Goal: Task Accomplishment & Management: Use online tool/utility

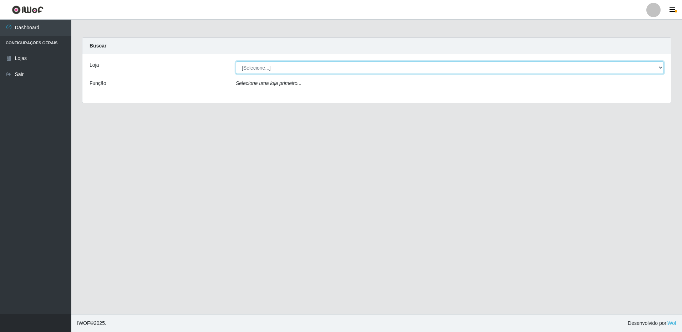
click at [261, 67] on select "[Selecione...] Extrabom - Loja 16 [GEOGRAPHIC_DATA]" at bounding box center [450, 67] width 428 height 12
select select "450"
click at [236, 61] on select "[Selecione...] Extrabom - Loja 16 [GEOGRAPHIC_DATA]" at bounding box center [450, 67] width 428 height 12
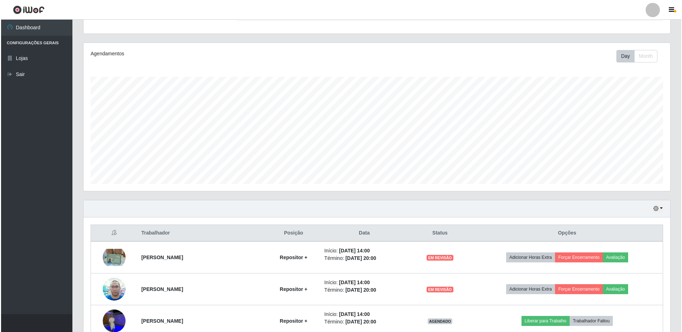
scroll to position [206, 0]
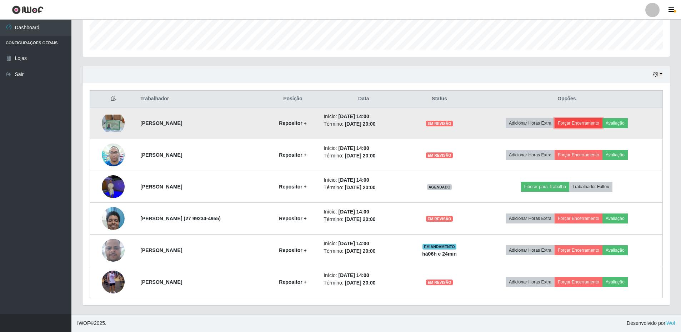
click at [584, 121] on button "Forçar Encerramento" at bounding box center [578, 123] width 48 height 10
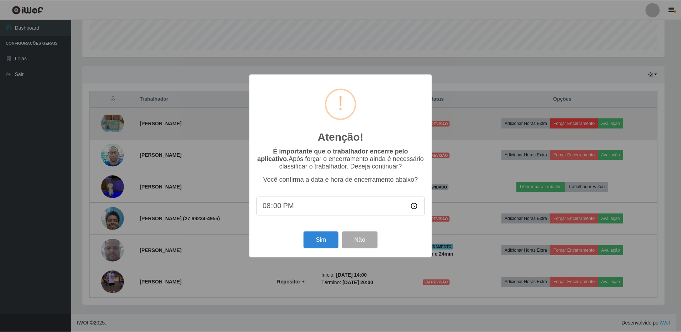
scroll to position [148, 584]
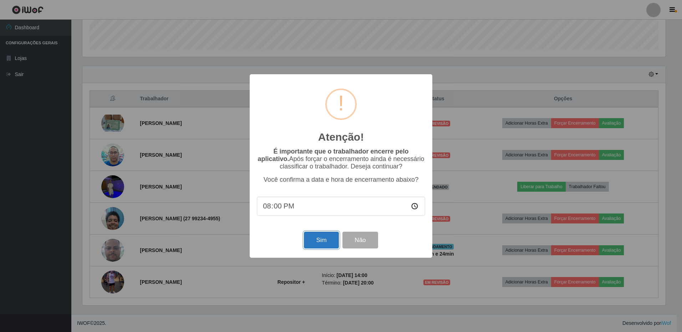
click at [315, 246] on button "Sim" at bounding box center [321, 240] width 35 height 17
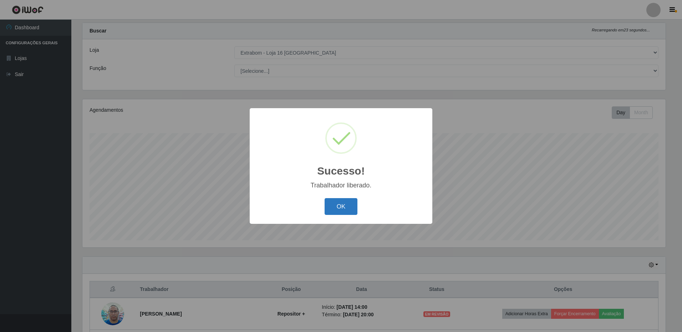
click at [345, 210] on button "OK" at bounding box center [341, 206] width 33 height 17
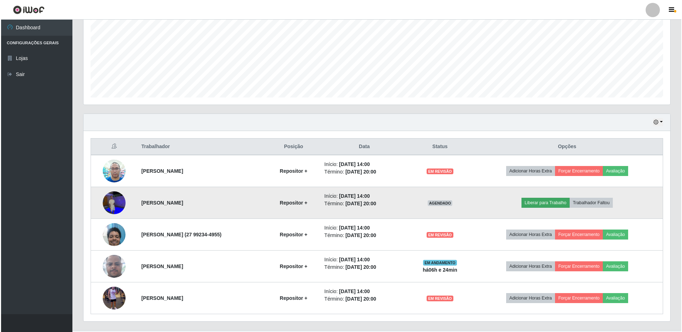
scroll to position [174, 0]
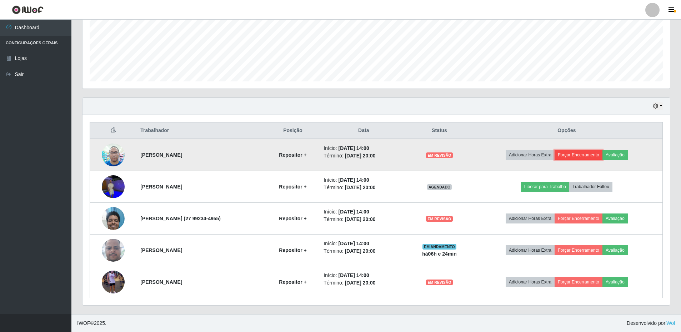
click at [586, 153] on button "Forçar Encerramento" at bounding box center [578, 155] width 48 height 10
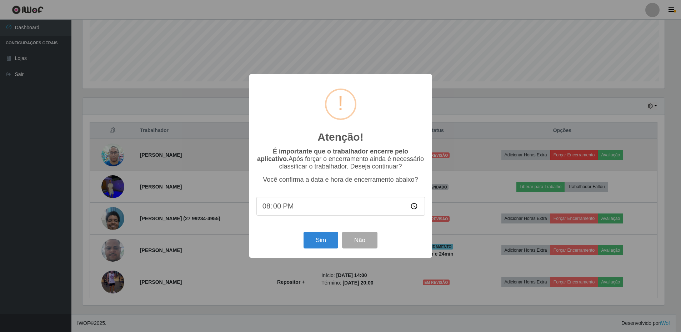
scroll to position [148, 584]
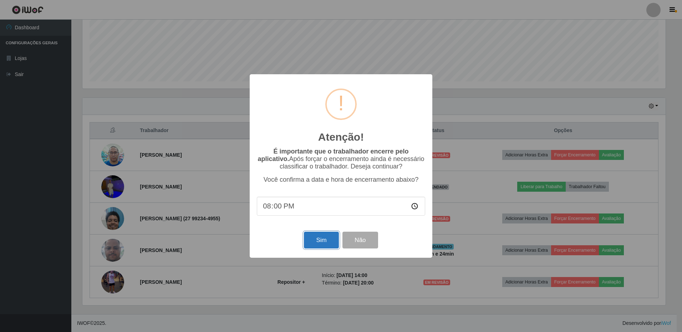
click at [315, 247] on button "Sim" at bounding box center [321, 240] width 35 height 17
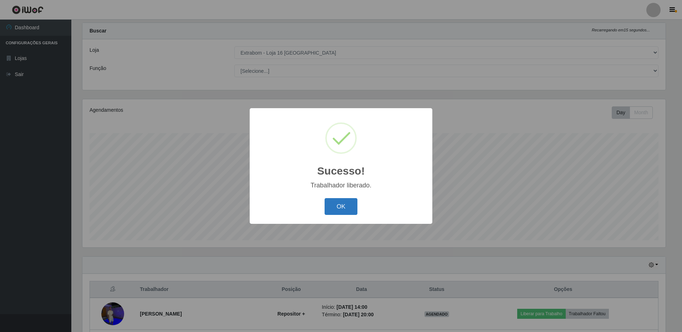
click at [348, 211] on button "OK" at bounding box center [341, 206] width 33 height 17
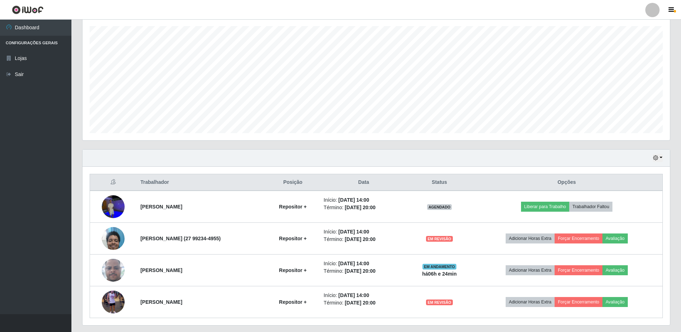
scroll to position [142, 0]
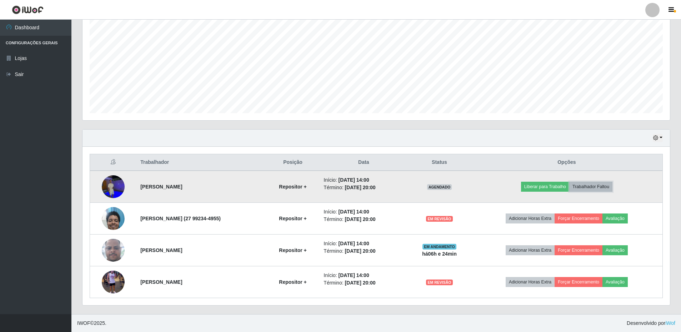
click at [594, 189] on button "Trabalhador Faltou" at bounding box center [590, 187] width 43 height 10
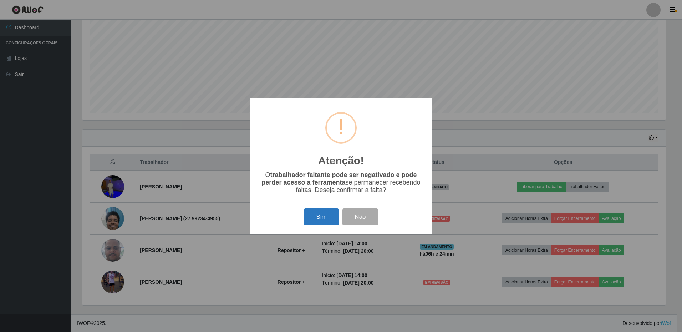
click at [328, 213] on button "Sim" at bounding box center [321, 216] width 35 height 17
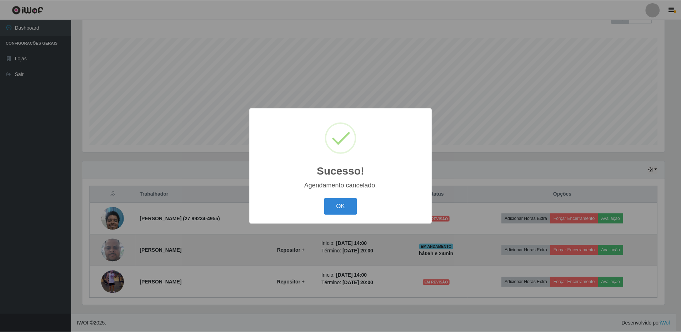
scroll to position [0, 0]
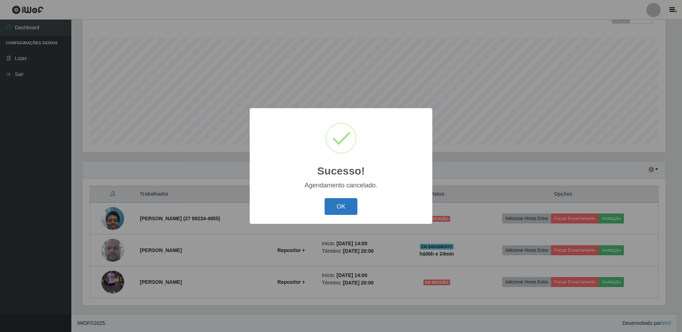
click at [347, 206] on button "OK" at bounding box center [341, 206] width 33 height 17
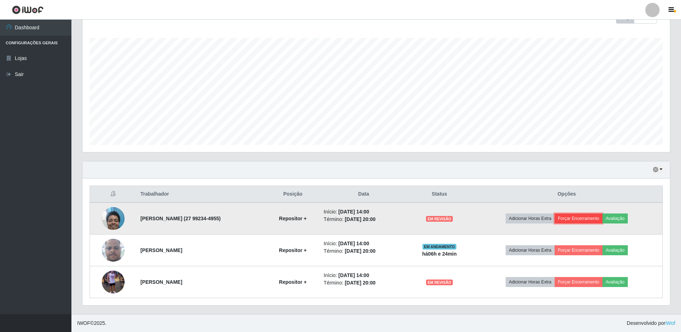
click at [590, 217] on button "Forçar Encerramento" at bounding box center [578, 218] width 48 height 10
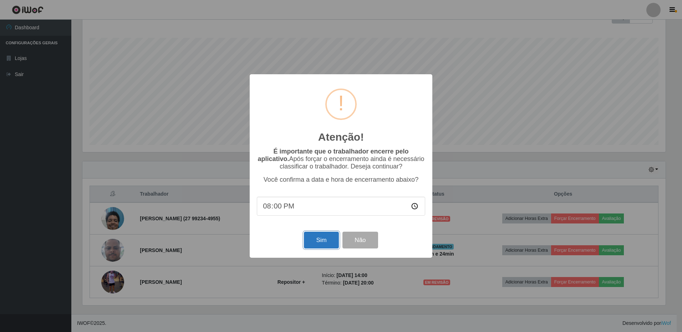
click at [321, 241] on button "Sim" at bounding box center [321, 240] width 35 height 17
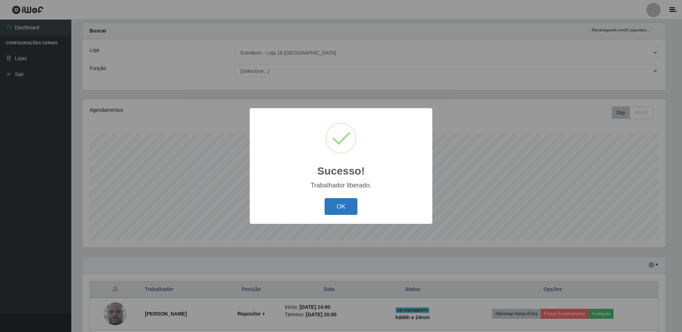
click at [334, 210] on button "OK" at bounding box center [341, 206] width 33 height 17
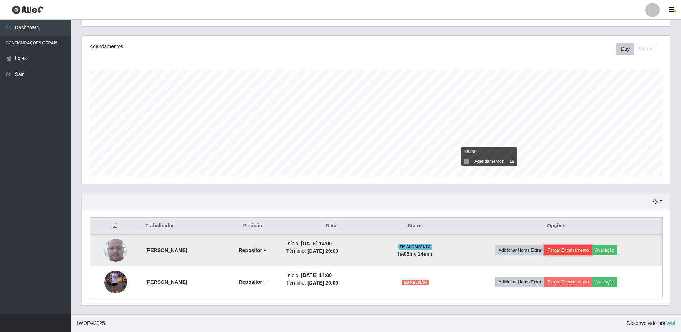
click at [577, 251] on button "Forçar Encerramento" at bounding box center [568, 250] width 48 height 10
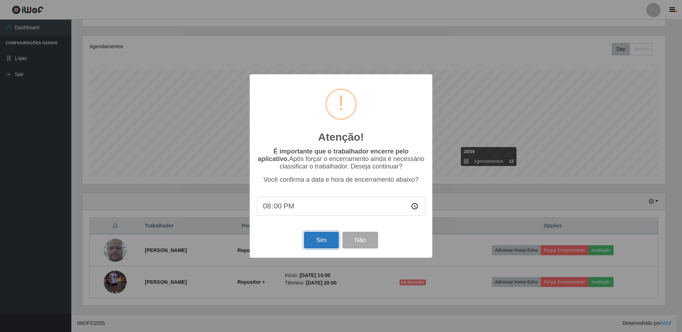
click at [330, 239] on button "Sim" at bounding box center [321, 240] width 35 height 17
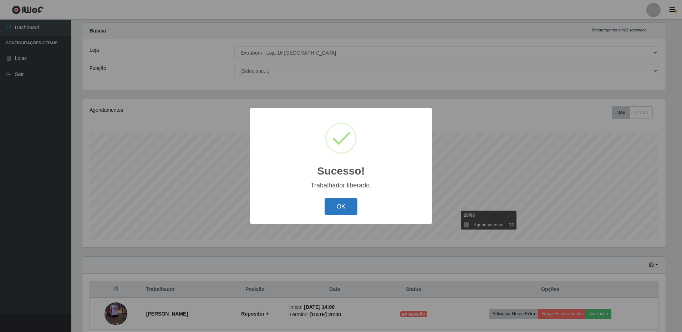
click at [339, 213] on button "OK" at bounding box center [341, 206] width 33 height 17
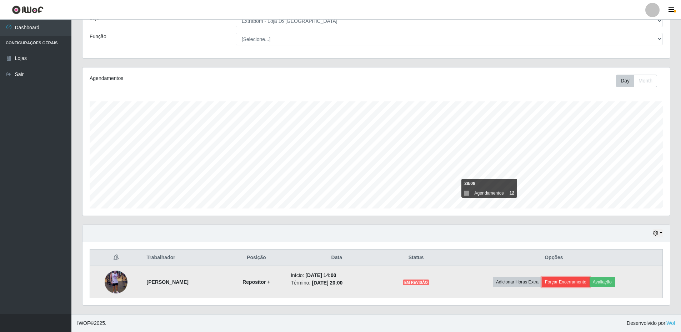
click at [573, 281] on button "Forçar Encerramento" at bounding box center [565, 282] width 48 height 10
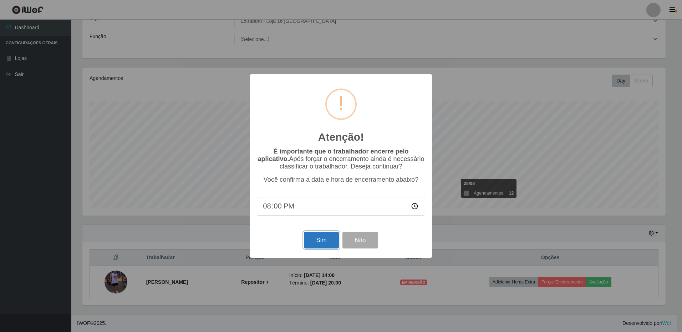
click at [314, 241] on button "Sim" at bounding box center [321, 240] width 35 height 17
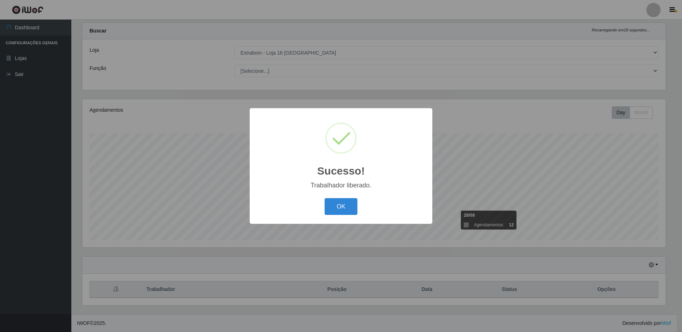
click at [325, 198] on button "OK" at bounding box center [341, 206] width 33 height 17
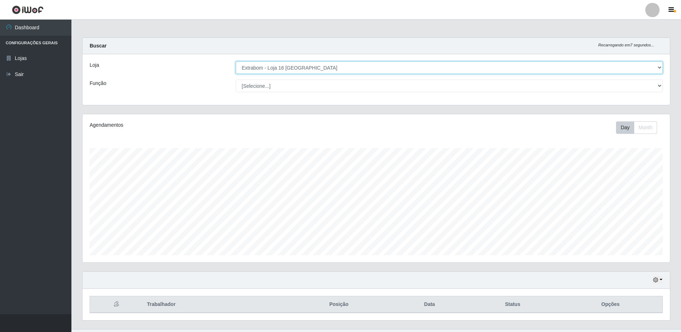
click at [293, 68] on select "[Selecione...] Extrabom - Loja 16 [GEOGRAPHIC_DATA]" at bounding box center [449, 67] width 427 height 12
